Goal: Transaction & Acquisition: Purchase product/service

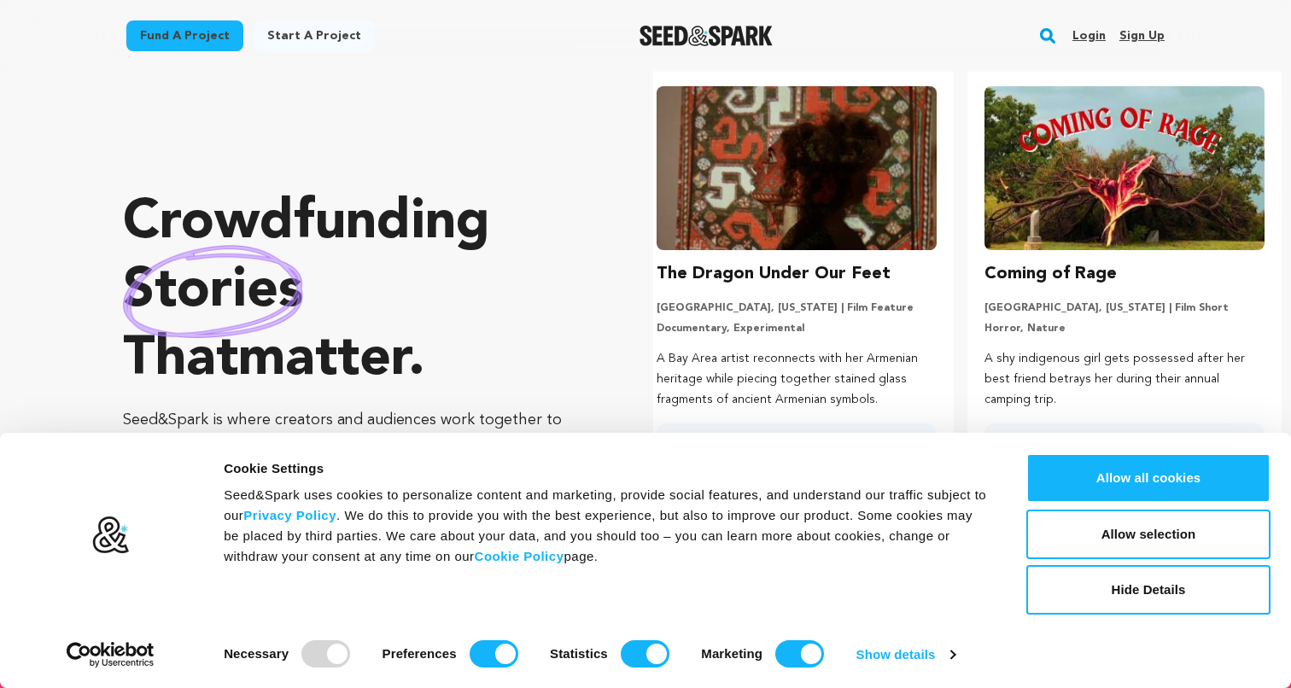
scroll to position [57, 0]
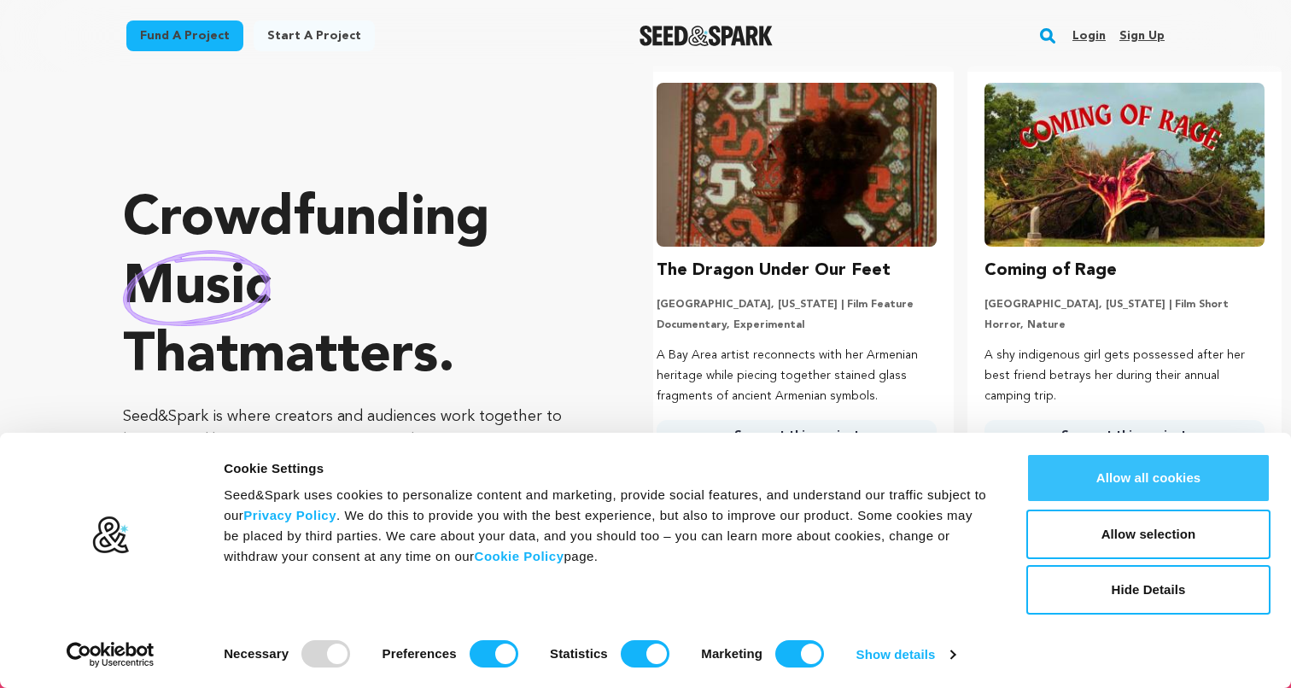
click at [1078, 487] on button "Allow all cookies" at bounding box center [1148, 478] width 244 height 50
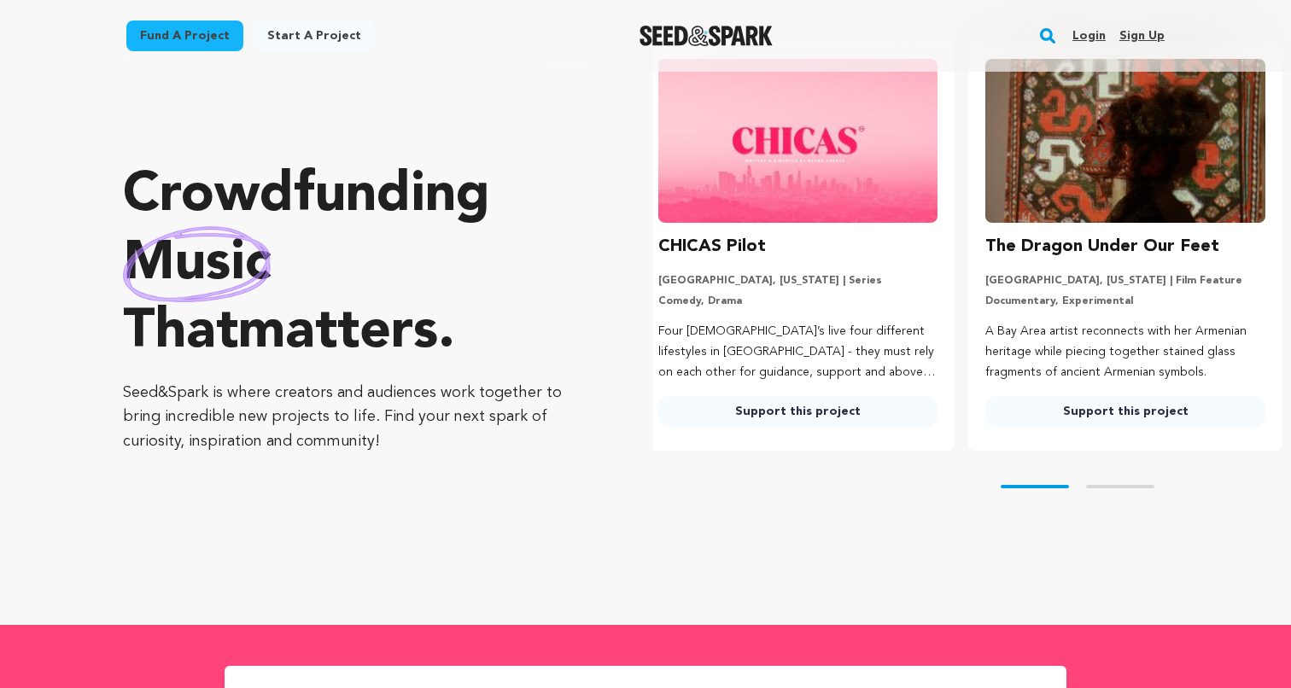
scroll to position [0, 0]
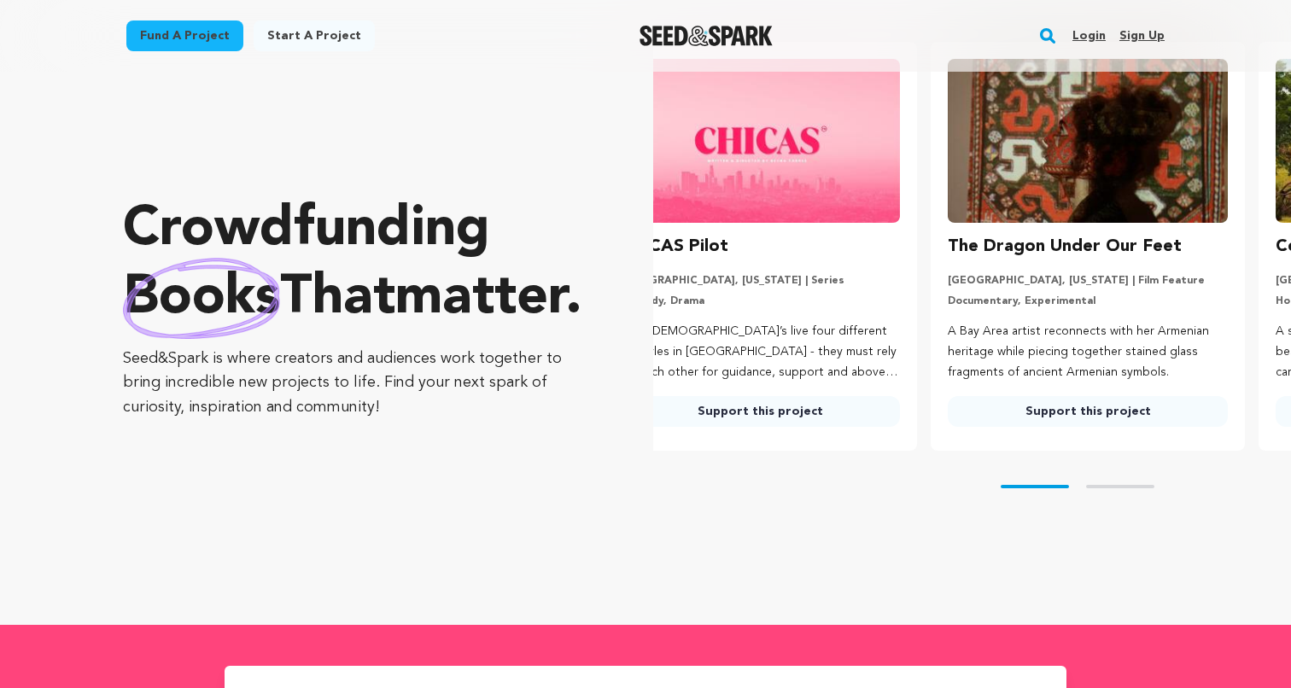
click at [208, 42] on link "Fund a project" at bounding box center [184, 35] width 117 height 31
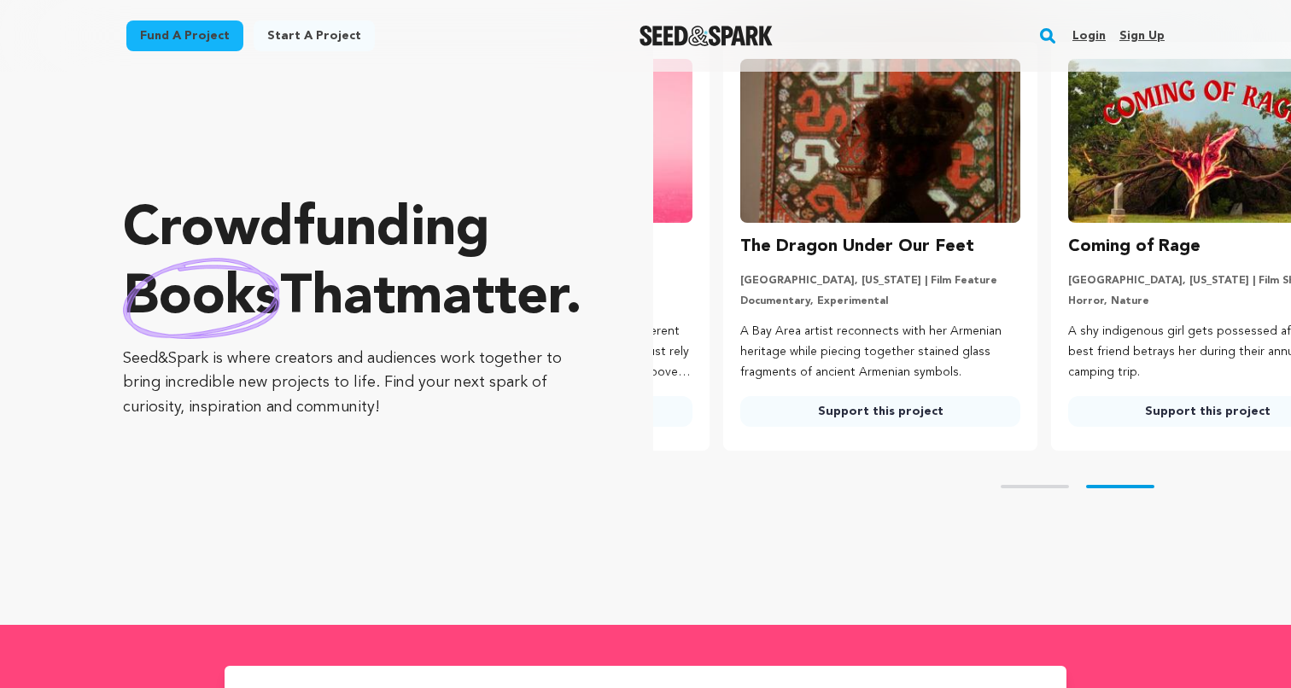
scroll to position [0, 341]
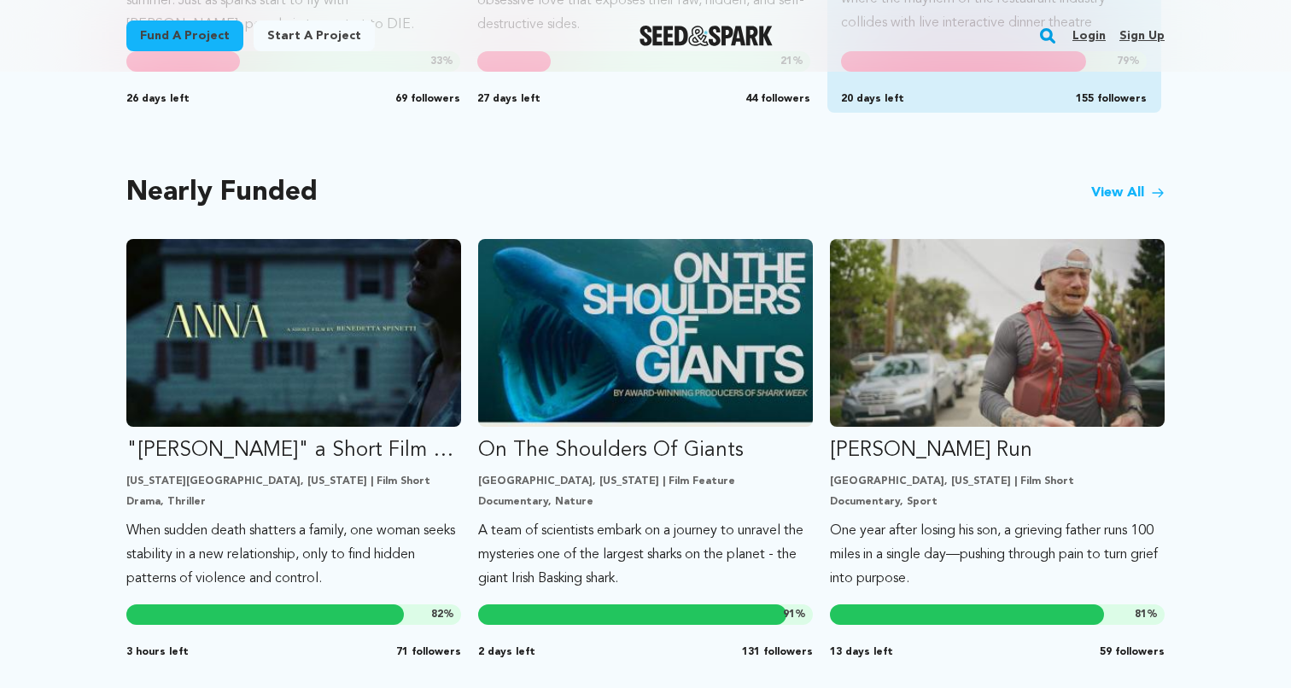
scroll to position [1405, 0]
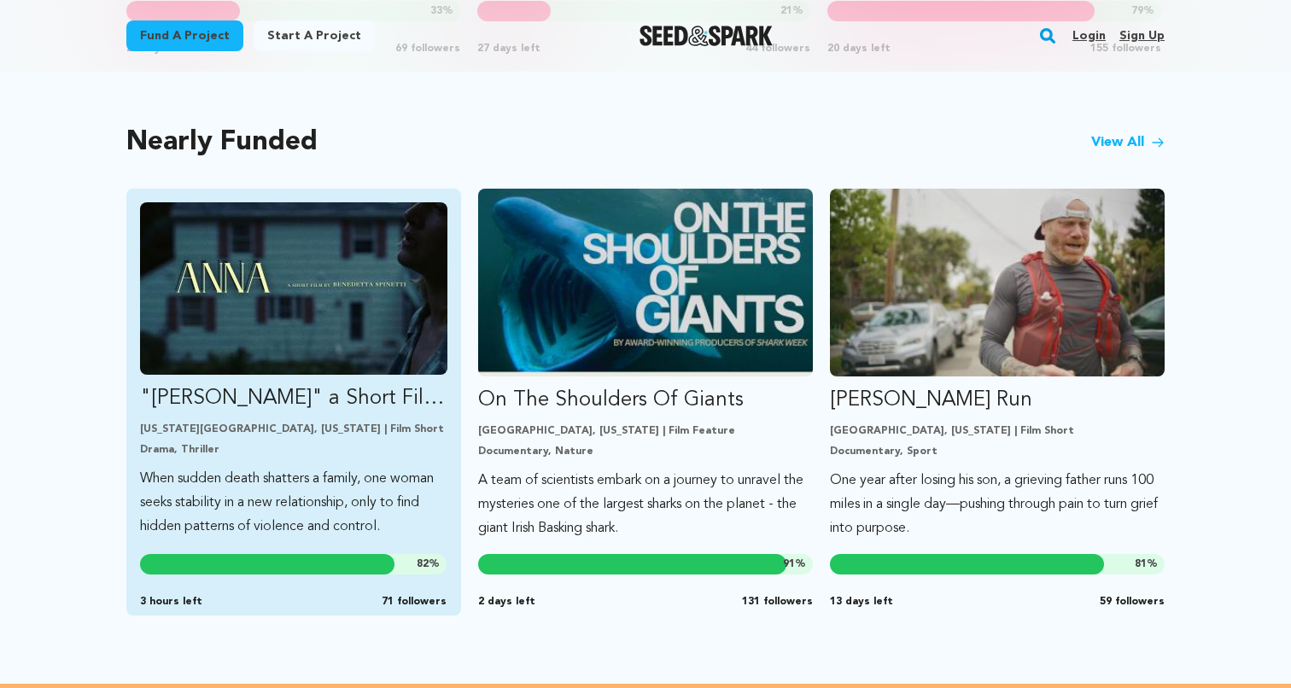
click at [385, 385] on p ""[PERSON_NAME]" a Short Film by [PERSON_NAME]" at bounding box center [293, 398] width 307 height 27
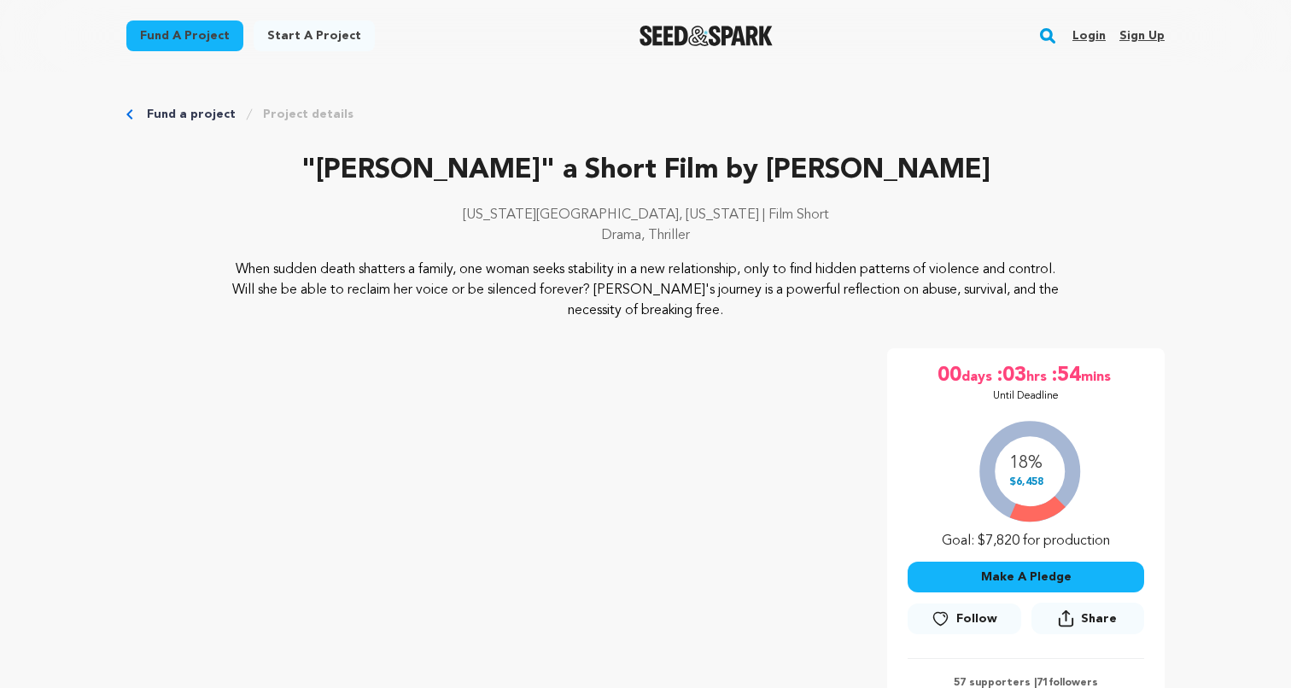
scroll to position [56, 0]
